Goal: Task Accomplishment & Management: Manage account settings

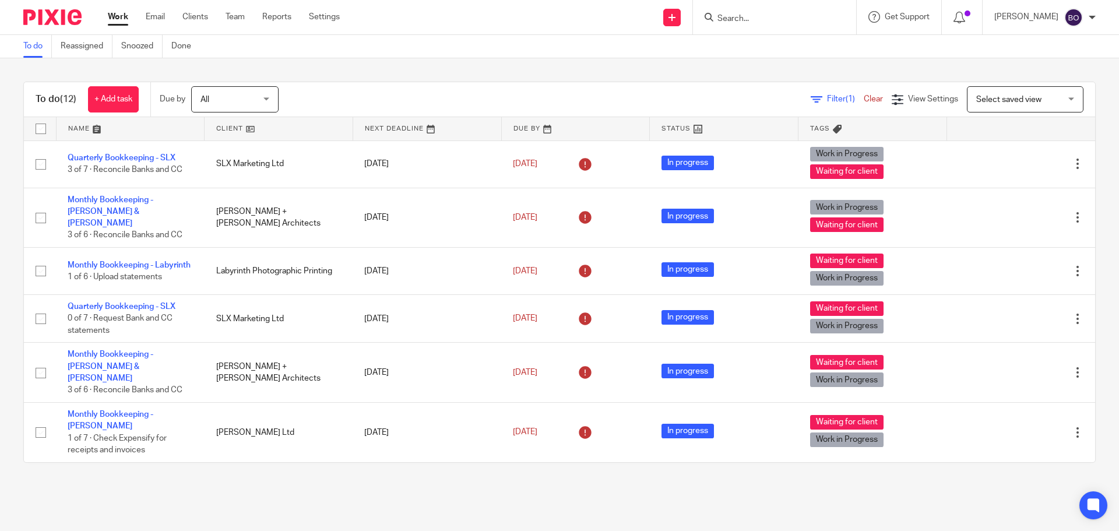
click at [740, 22] on input "Search" at bounding box center [768, 19] width 105 height 10
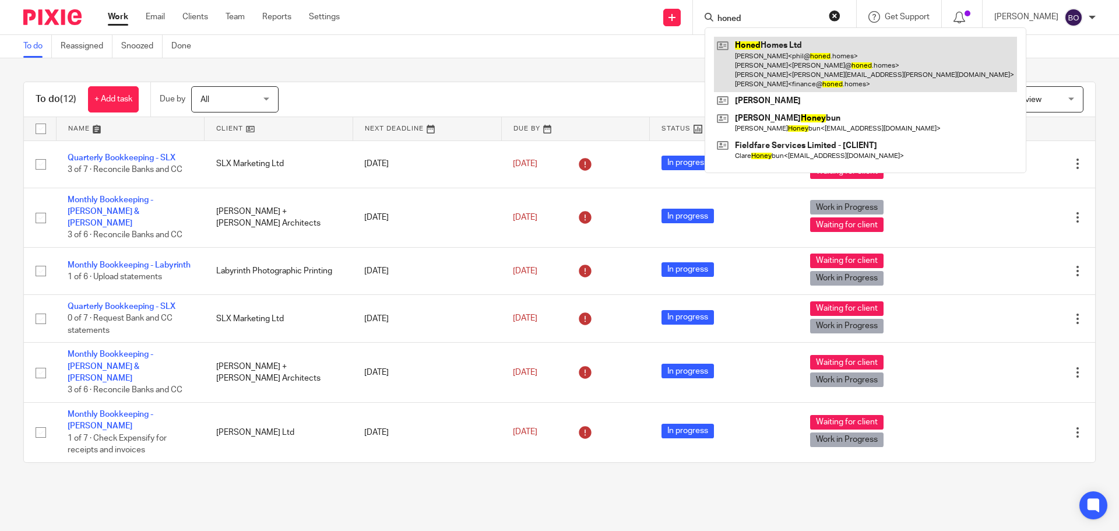
type input "honed"
click at [788, 76] on link at bounding box center [865, 64] width 303 height 55
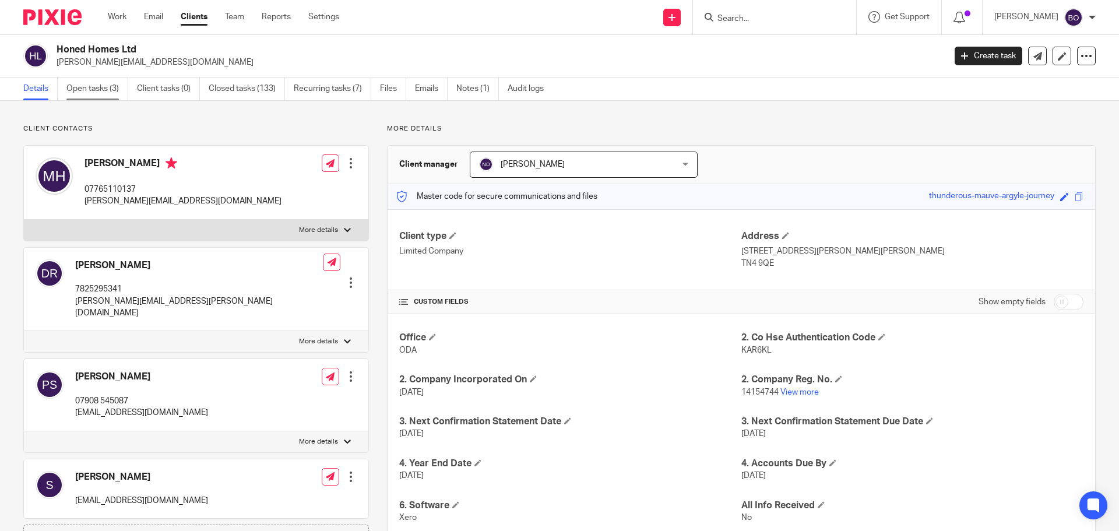
click at [115, 87] on link "Open tasks (3)" at bounding box center [97, 88] width 62 height 23
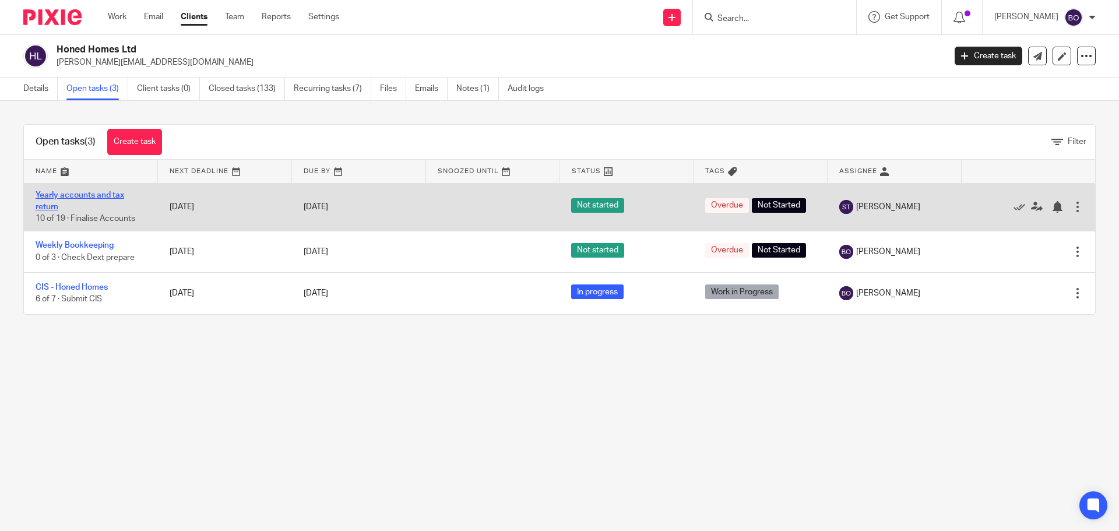
click at [110, 193] on link "Yearly accounts and tax return" at bounding box center [80, 201] width 89 height 20
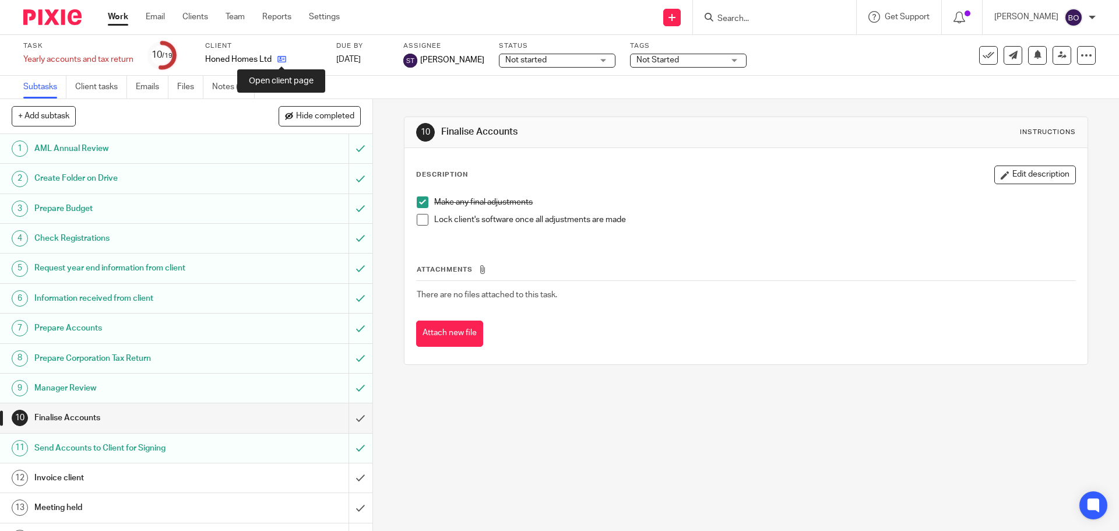
click at [279, 61] on icon at bounding box center [281, 59] width 9 height 9
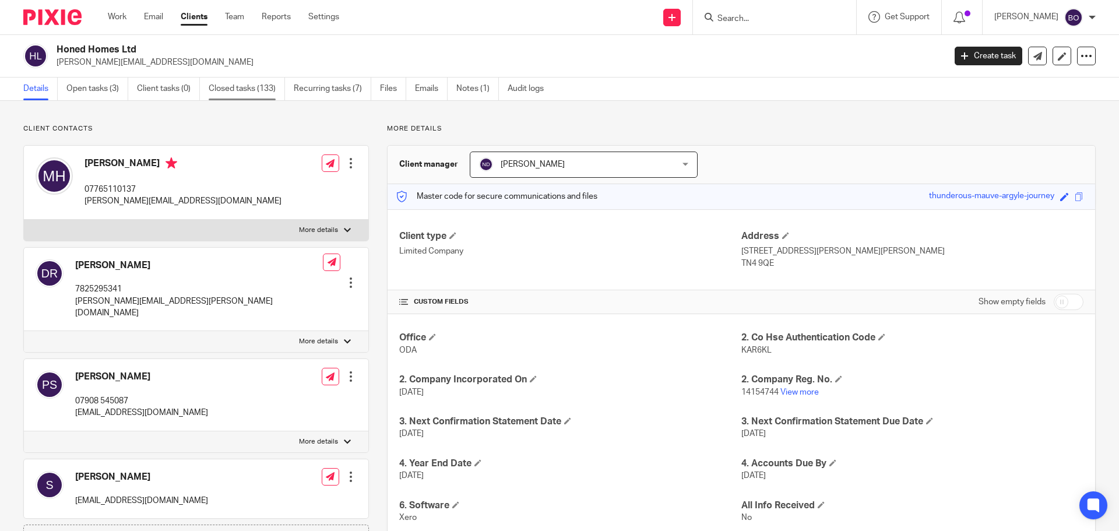
click at [263, 89] on link "Closed tasks (133)" at bounding box center [247, 88] width 76 height 23
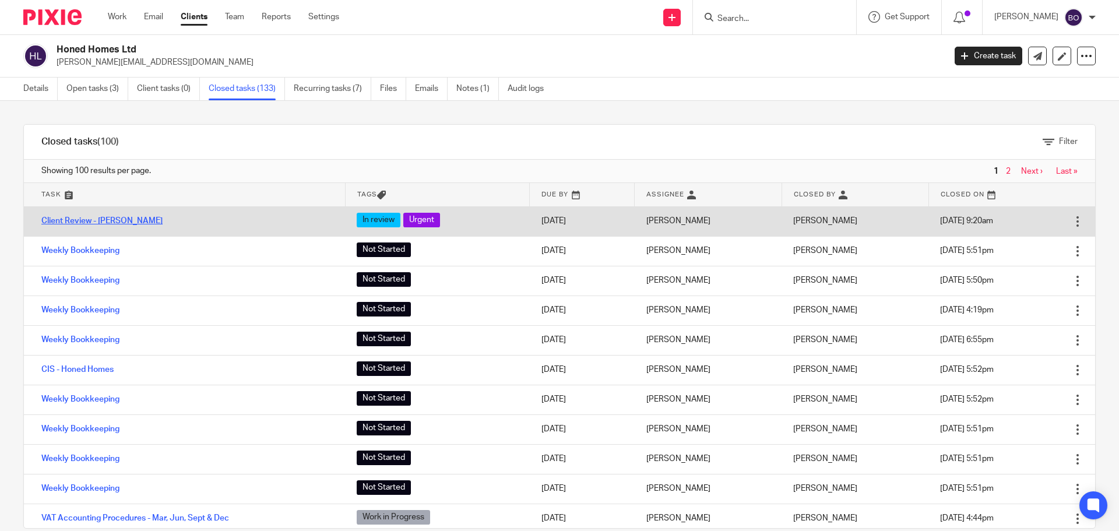
click at [115, 219] on link "Client Review - [PERSON_NAME]" at bounding box center [101, 221] width 121 height 8
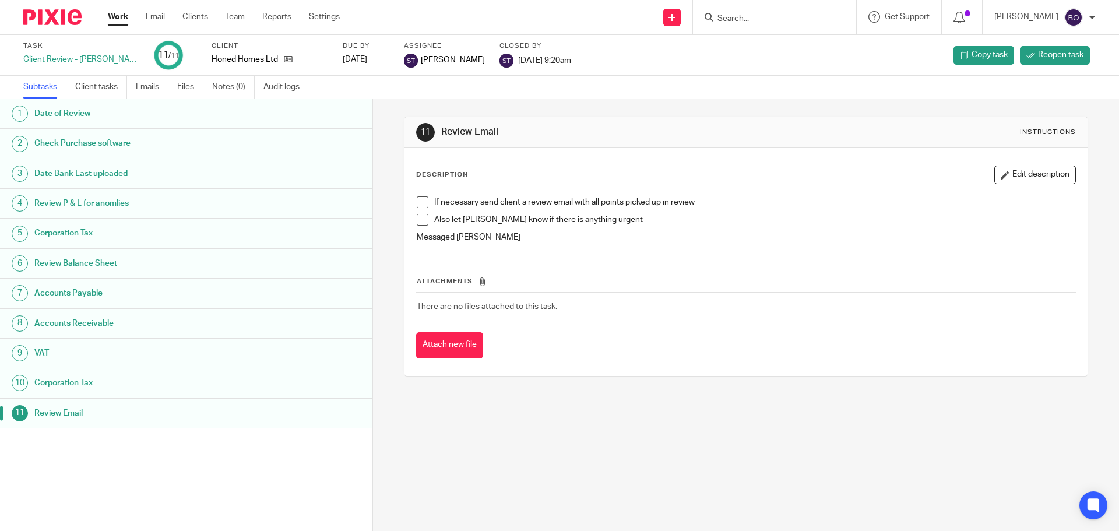
click at [50, 411] on h1 "Review Email" at bounding box center [143, 412] width 218 height 17
click at [59, 386] on h1 "Corporation Tax" at bounding box center [143, 382] width 218 height 17
click at [60, 358] on h1 "VAT" at bounding box center [143, 352] width 218 height 17
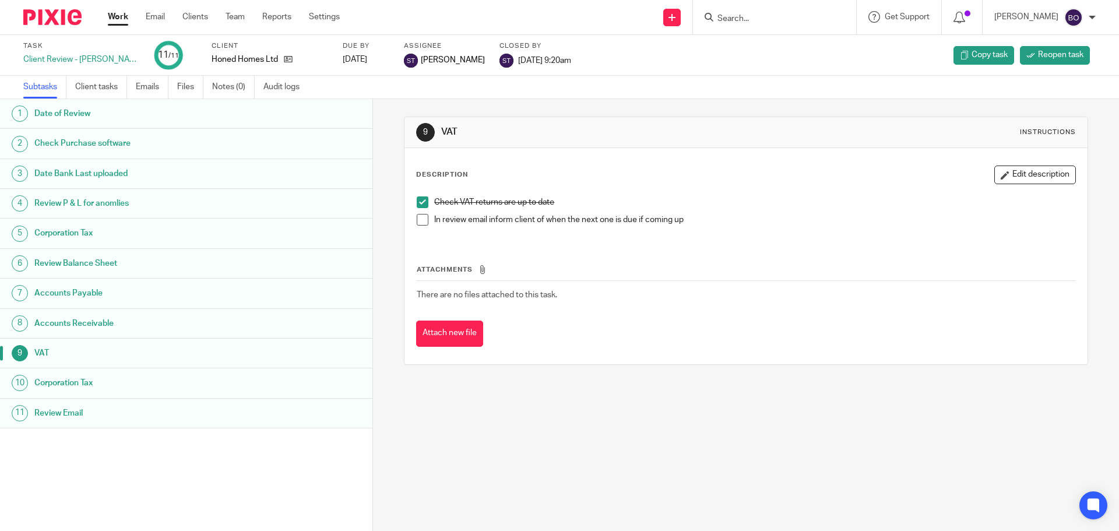
click at [68, 323] on h1 "Accounts Receivable" at bounding box center [143, 323] width 218 height 17
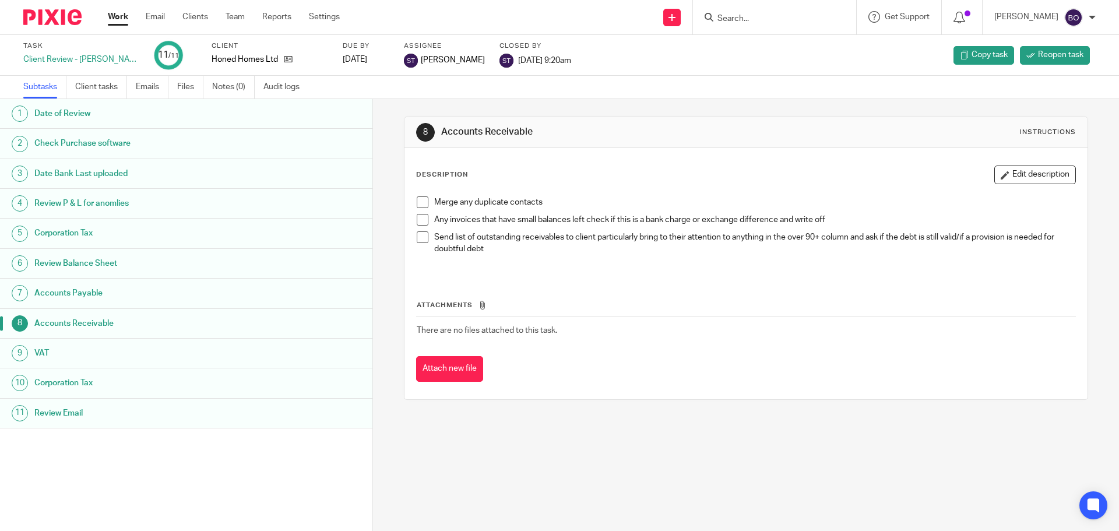
click at [81, 295] on h1 "Accounts Payable" at bounding box center [143, 292] width 218 height 17
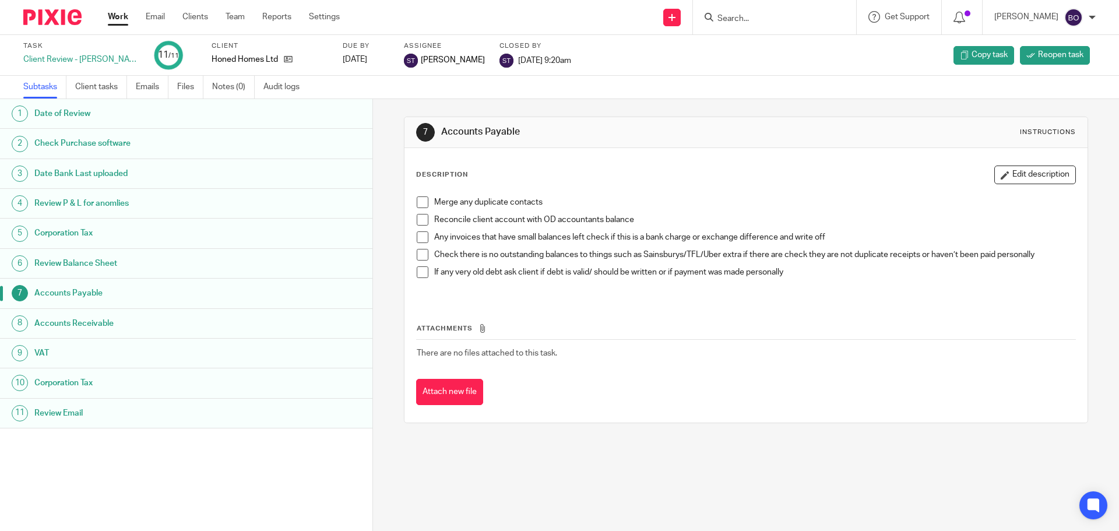
click at [86, 270] on h1 "Review Balance Sheet" at bounding box center [143, 263] width 218 height 17
